Goal: Information Seeking & Learning: Learn about a topic

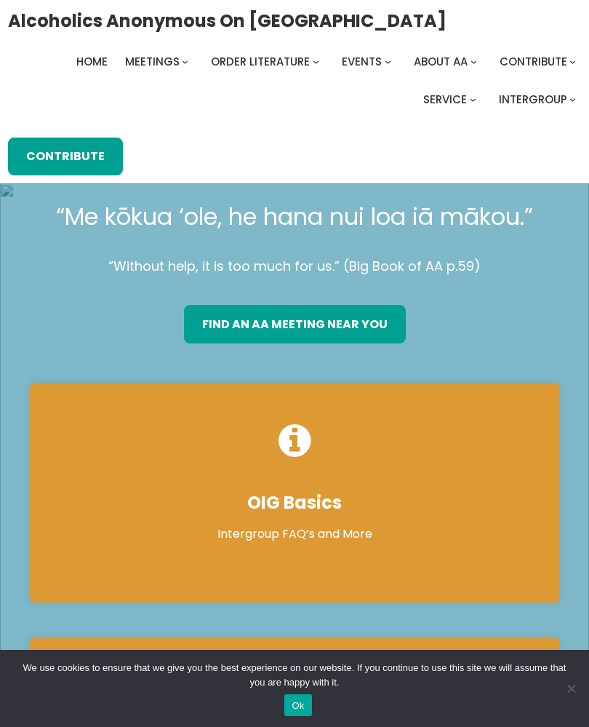
click at [342, 324] on link "find an aa meeting near you" at bounding box center [295, 324] width 222 height 38
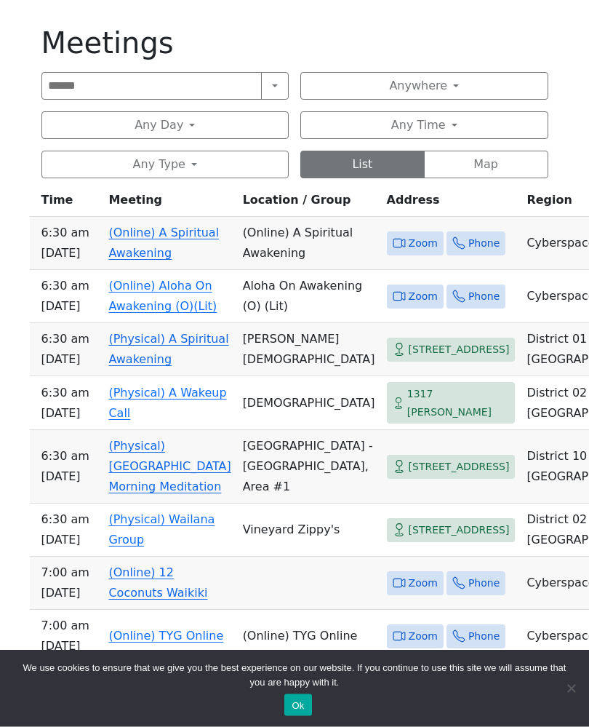
scroll to position [605, 0]
click at [121, 546] on link "(Physical) Wailana Group" at bounding box center [161, 529] width 106 height 34
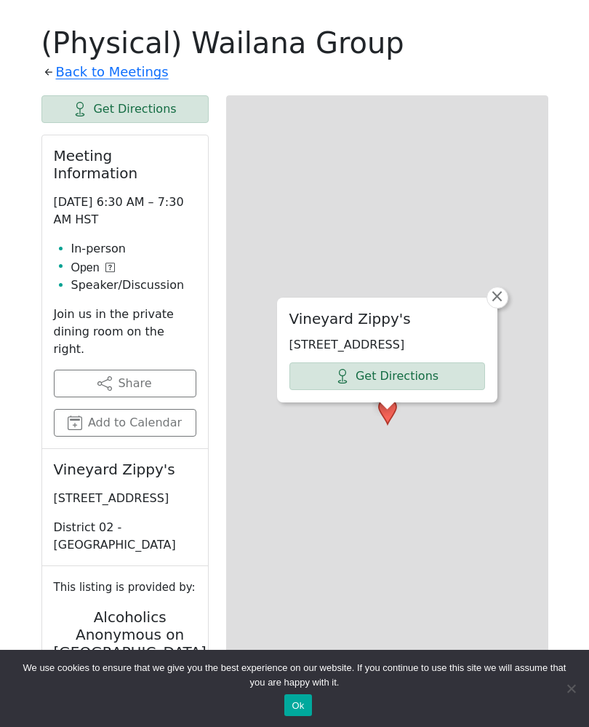
scroll to position [617, 0]
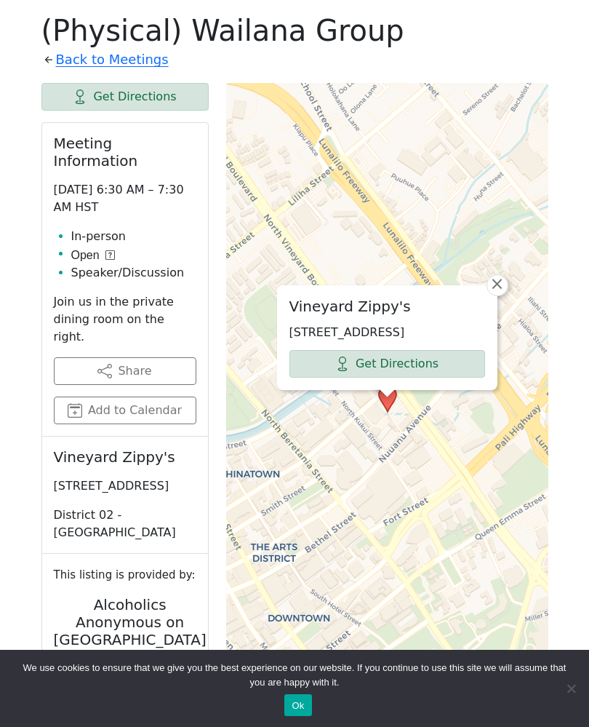
click at [438, 368] on link "Get Directions" at bounding box center [387, 364] width 196 height 28
click at [127, 57] on link "Back to Meetings" at bounding box center [112, 59] width 113 height 23
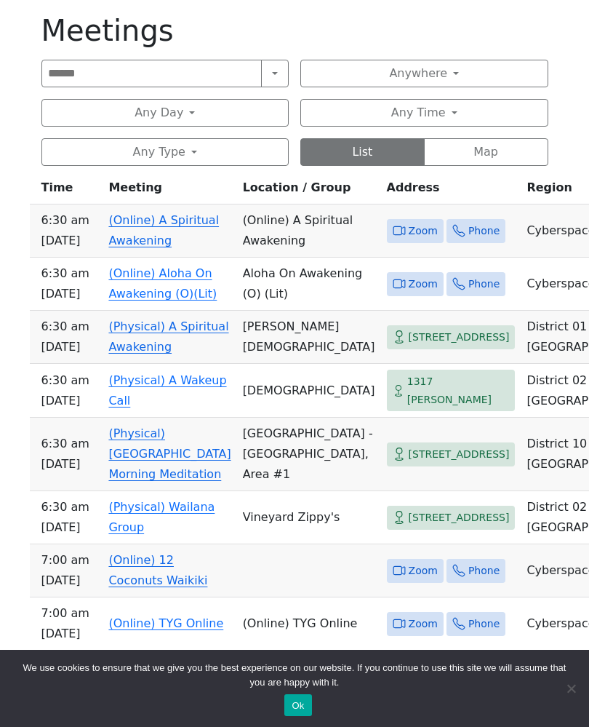
click at [587, 726] on div "We use cookies to ensure that we give you the best experience on our website. I…" at bounding box center [294, 687] width 589 height 77
click at [409, 346] on span "4209 Waialae Ave" at bounding box center [459, 337] width 101 height 18
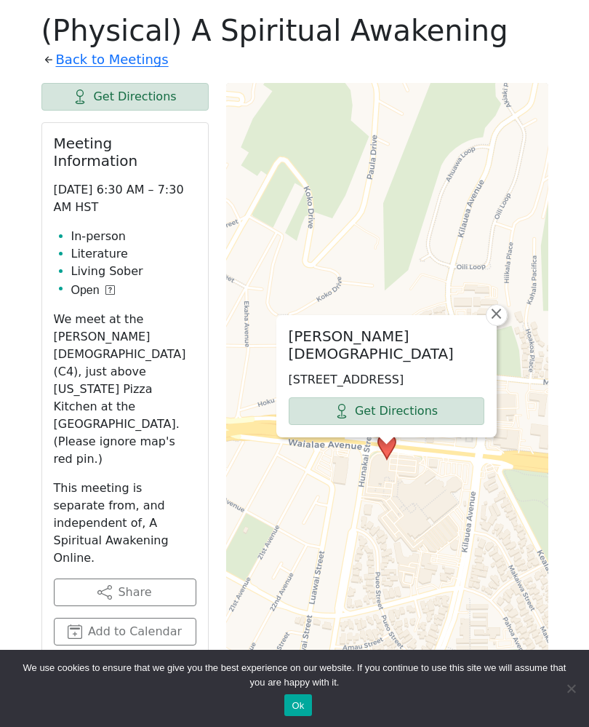
click at [135, 96] on link "Get Directions" at bounding box center [124, 97] width 167 height 28
click at [132, 68] on link "Back to Meetings" at bounding box center [112, 59] width 113 height 23
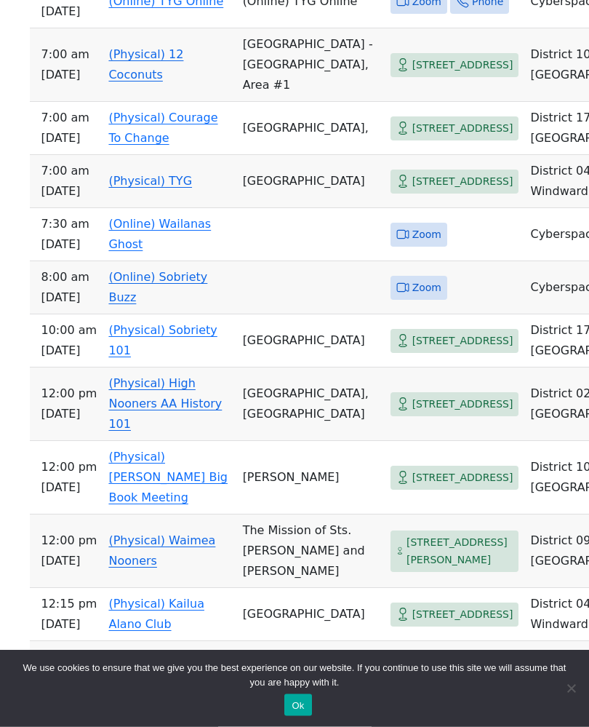
scroll to position [1241, 0]
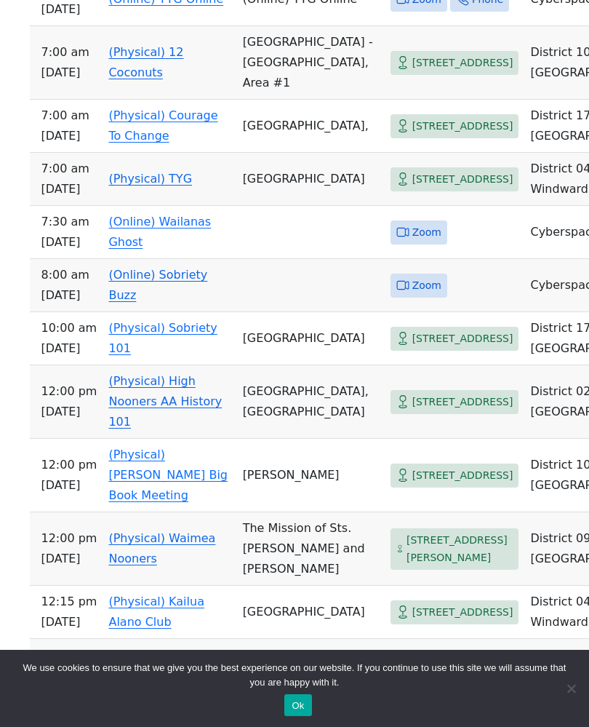
click at [179, 502] on link "(Physical) Paki Hale Big Book Meeting" at bounding box center [167, 474] width 119 height 55
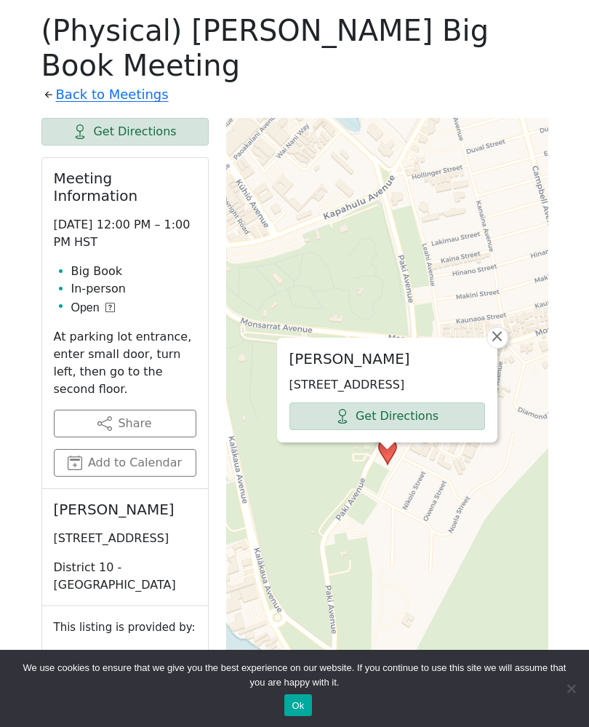
click at [415, 402] on link "Get Directions" at bounding box center [387, 416] width 196 height 28
click at [46, 87] on icon at bounding box center [48, 94] width 15 height 15
click at [87, 83] on link "Back to Meetings" at bounding box center [112, 94] width 113 height 23
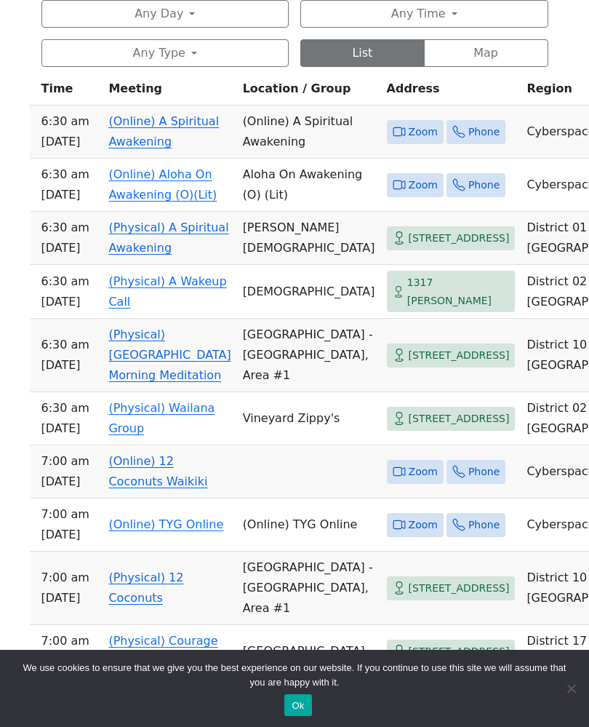
scroll to position [715, 0]
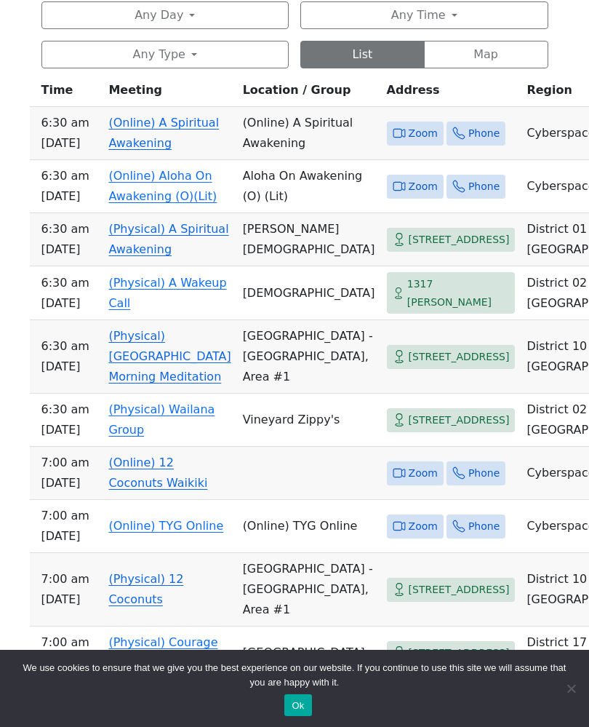
click at [432, 249] on span "4209 Waialae Ave" at bounding box center [459, 240] width 101 height 18
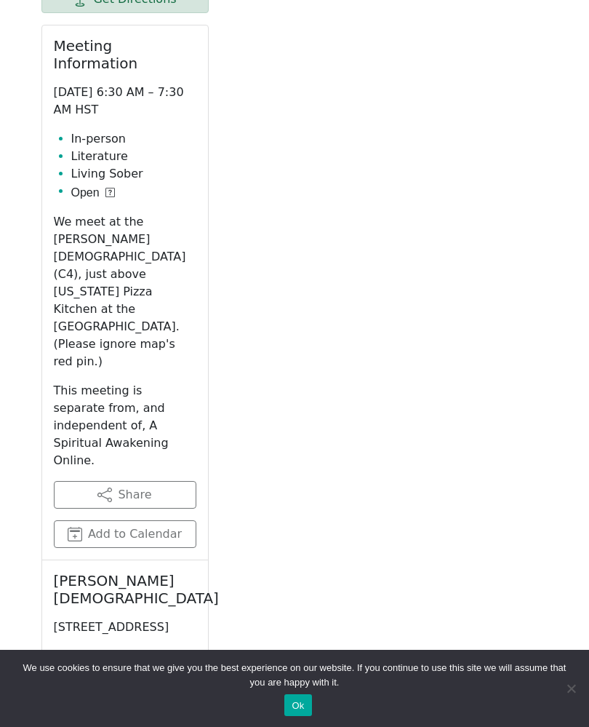
scroll to position [617, 0]
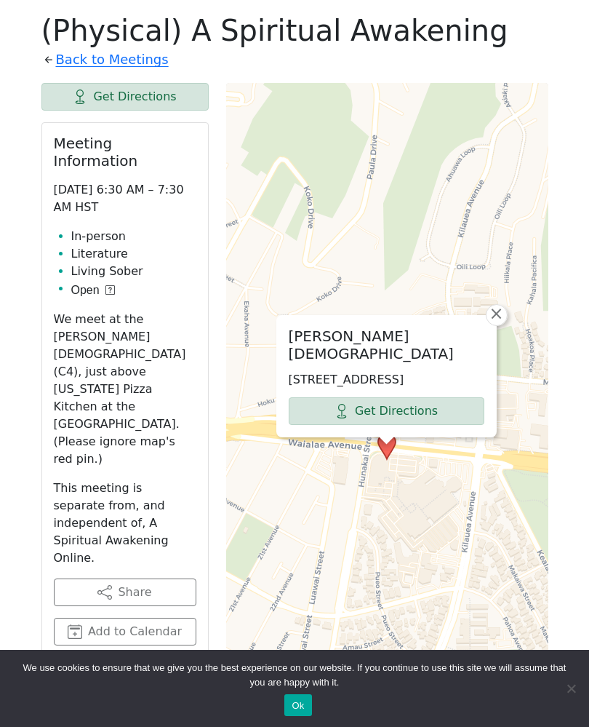
click at [153, 99] on link "Get Directions" at bounding box center [124, 97] width 167 height 28
click at [129, 55] on link "Back to Meetings" at bounding box center [112, 59] width 113 height 23
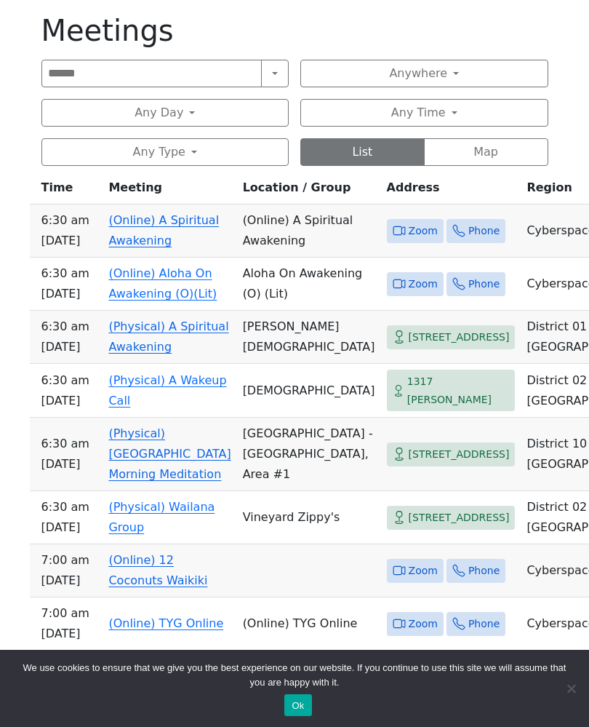
click at [415, 408] on span "1317 Queen Emma St" at bounding box center [458, 390] width 103 height 36
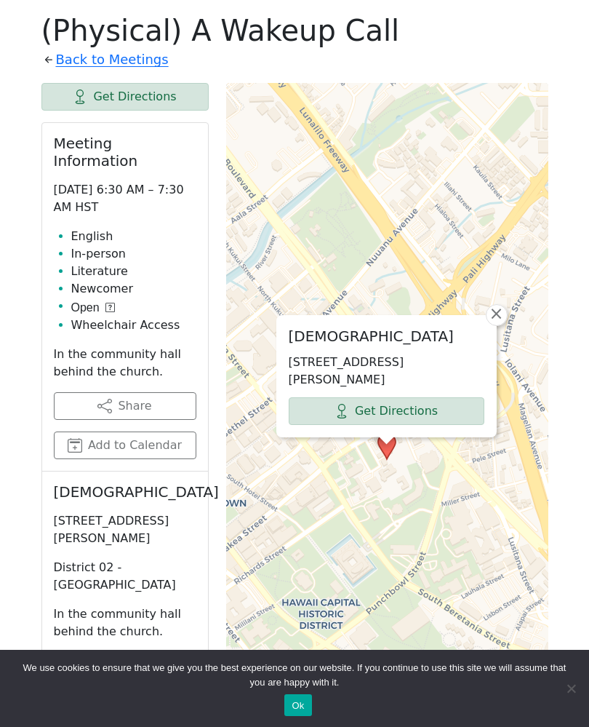
click at [409, 413] on link "Get Directions" at bounding box center [387, 411] width 196 height 28
click at [122, 65] on link "Back to Meetings" at bounding box center [112, 59] width 113 height 23
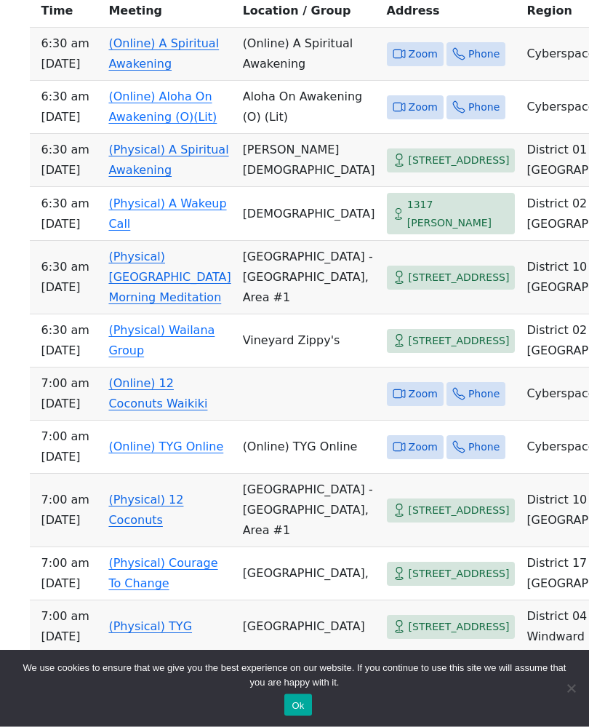
scroll to position [795, 0]
click at [409, 286] on span "2679 Kalakaua Ave" at bounding box center [459, 277] width 101 height 18
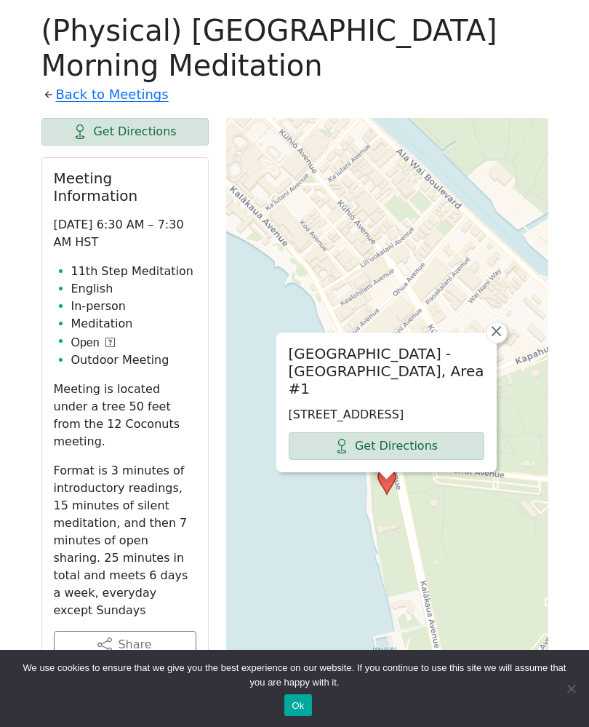
click at [411, 455] on link "Get Directions" at bounding box center [387, 446] width 196 height 28
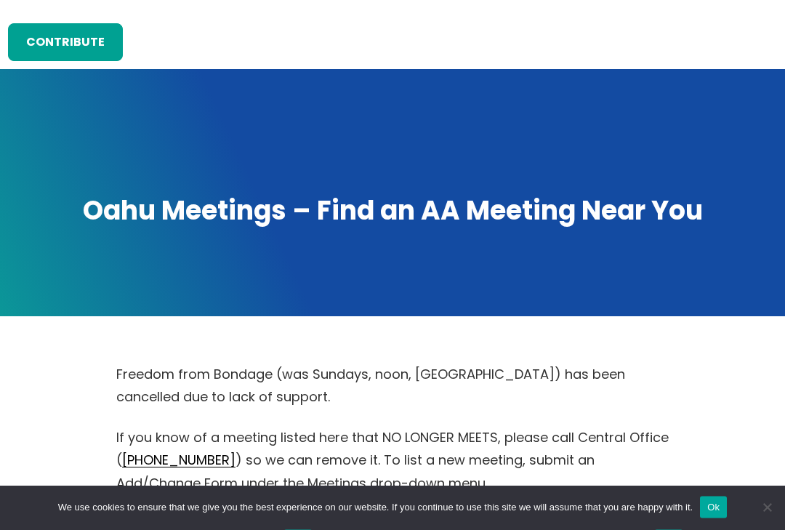
scroll to position [0, 0]
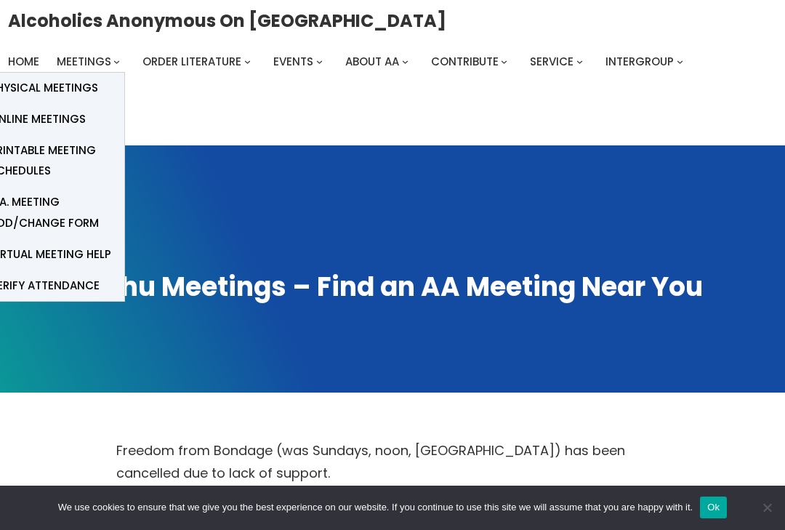
click at [72, 112] on span "Online Meetings" at bounding box center [38, 119] width 96 height 20
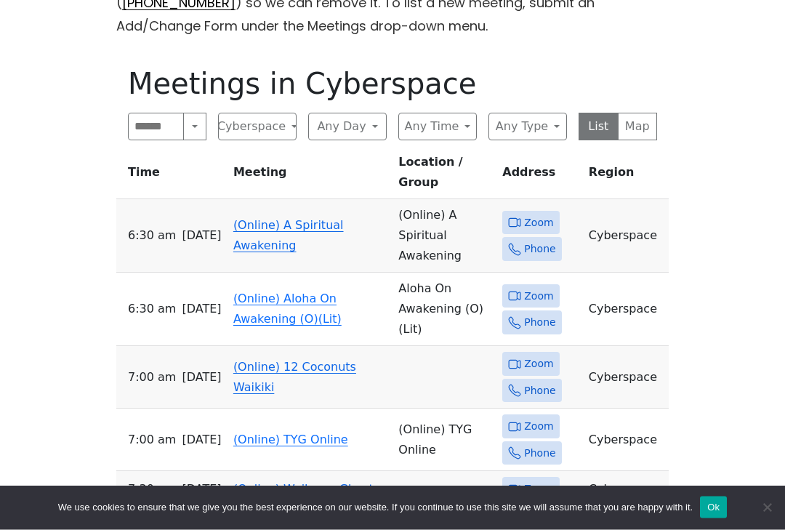
scroll to position [535, 0]
click at [275, 217] on link "(Online) A Spiritual Awakening" at bounding box center [288, 234] width 111 height 34
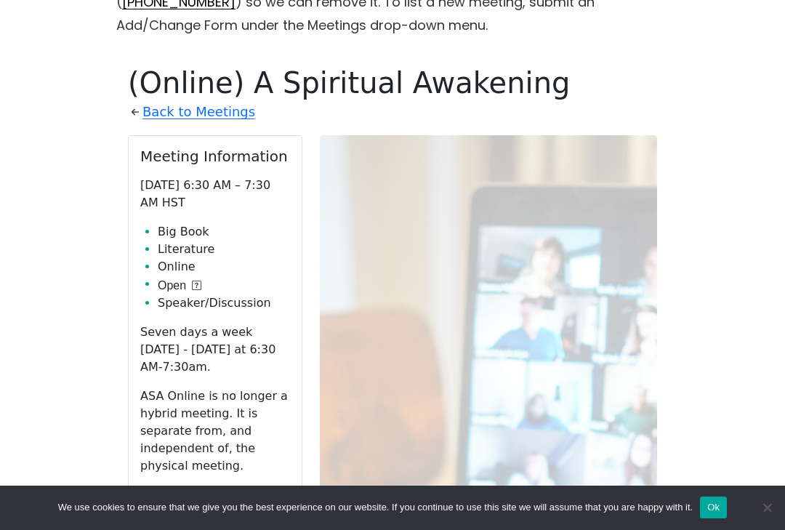
scroll to position [587, 0]
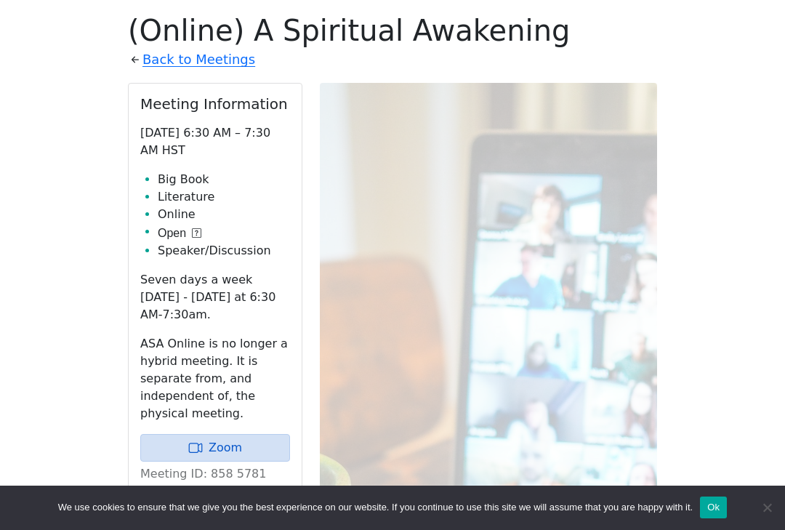
click at [180, 57] on link "Back to Meetings" at bounding box center [199, 59] width 113 height 23
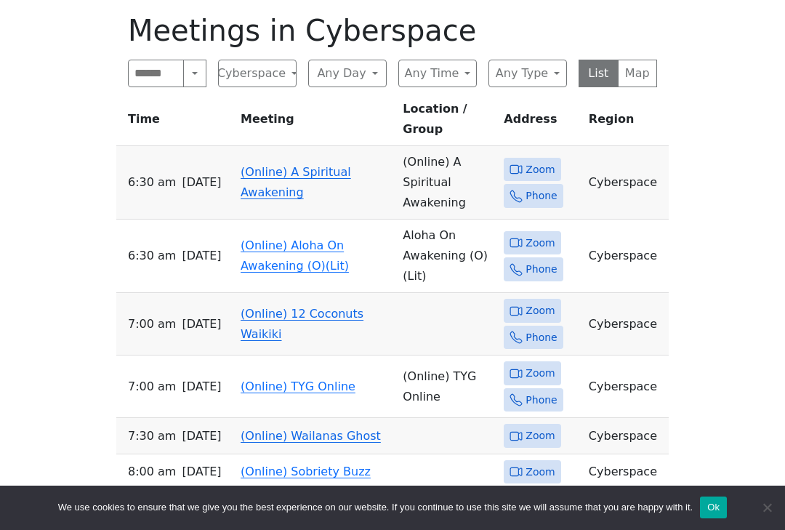
click at [284, 239] on link "(Online) Aloha On Awakening (O)(Lit)" at bounding box center [295, 256] width 108 height 34
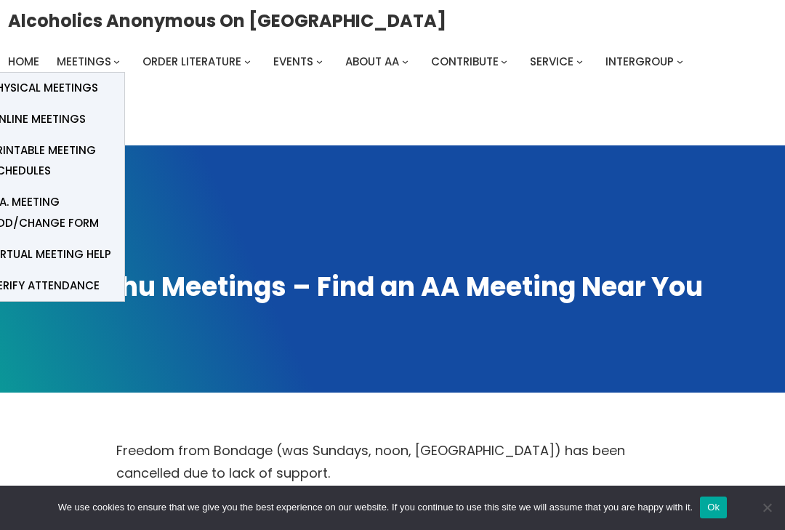
click at [682, 136] on div "Alcoholics Anonymous on Oahu Home Meetings Physical Meetings Online Meetings Pr…" at bounding box center [393, 72] width 770 height 129
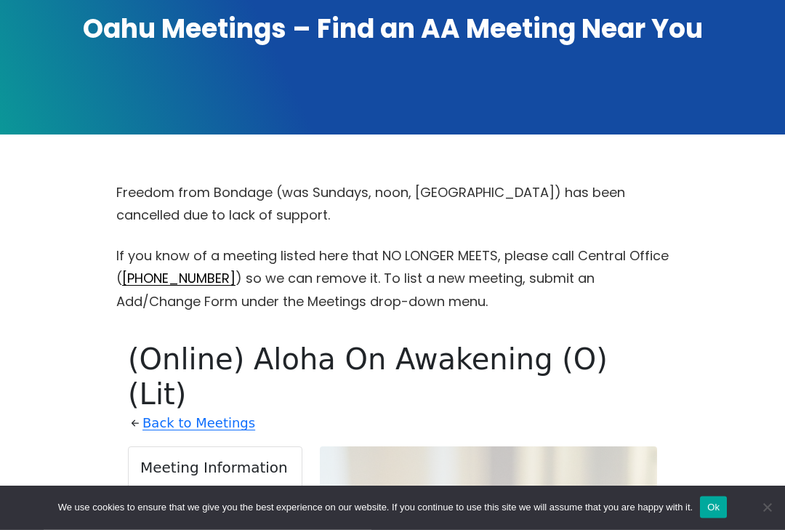
scroll to position [262, 0]
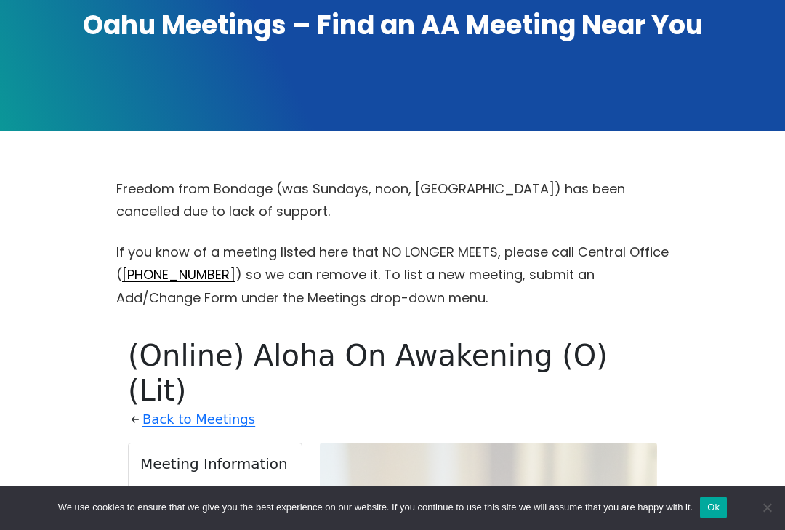
click at [159, 408] on link "Back to Meetings" at bounding box center [199, 419] width 113 height 23
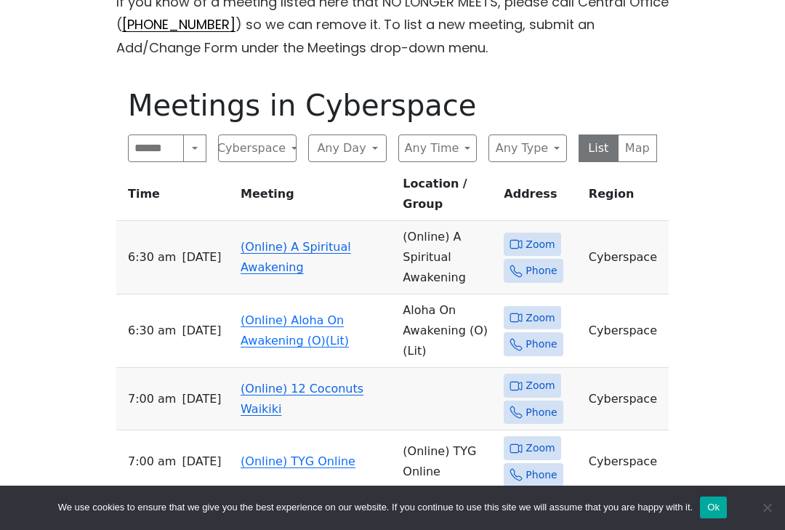
scroll to position [511, 0]
